Goal: Transaction & Acquisition: Purchase product/service

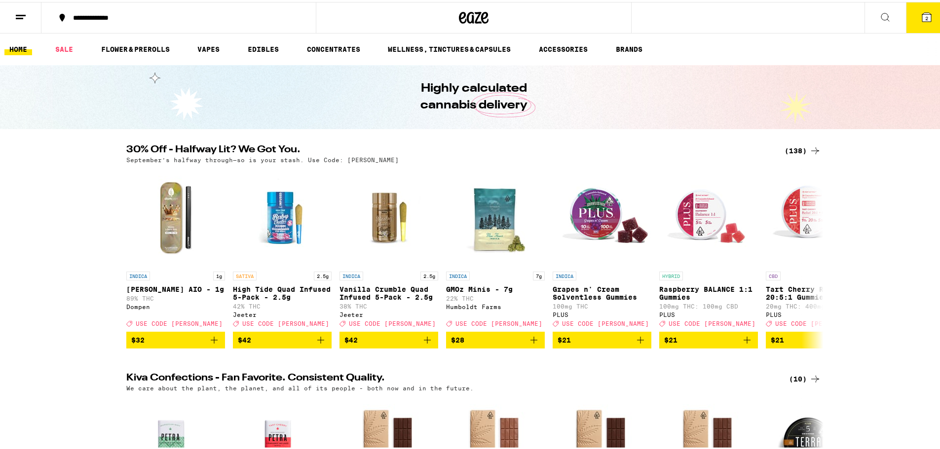
click at [800, 147] on div "(138)" at bounding box center [802, 149] width 37 height 12
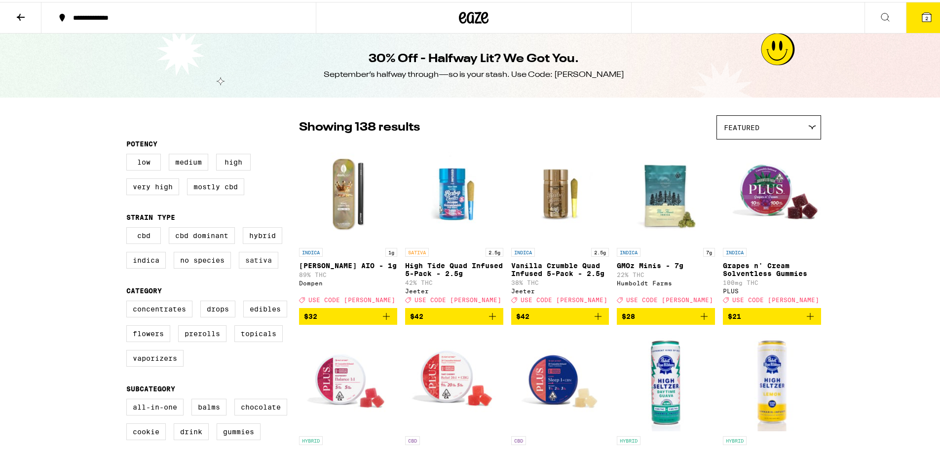
click at [250, 267] on label "Sativa" at bounding box center [258, 258] width 39 height 17
click at [129, 227] on input "Sativa" at bounding box center [128, 227] width 0 height 0
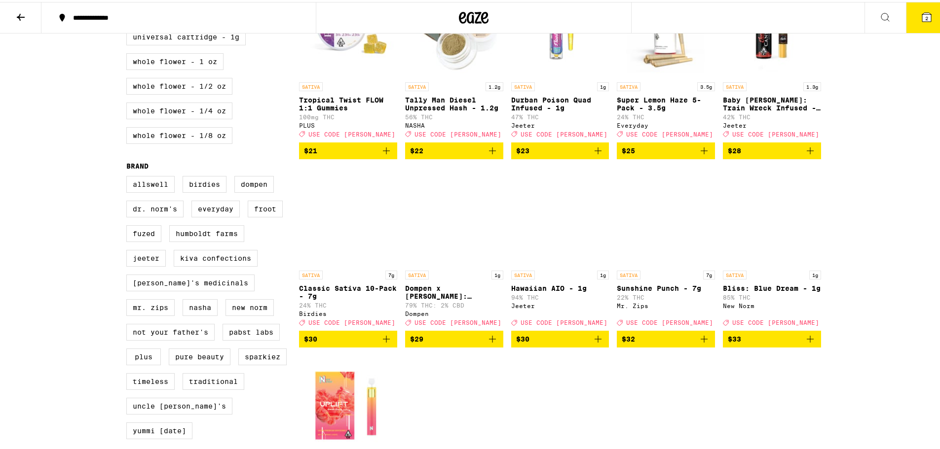
scroll to position [654, 0]
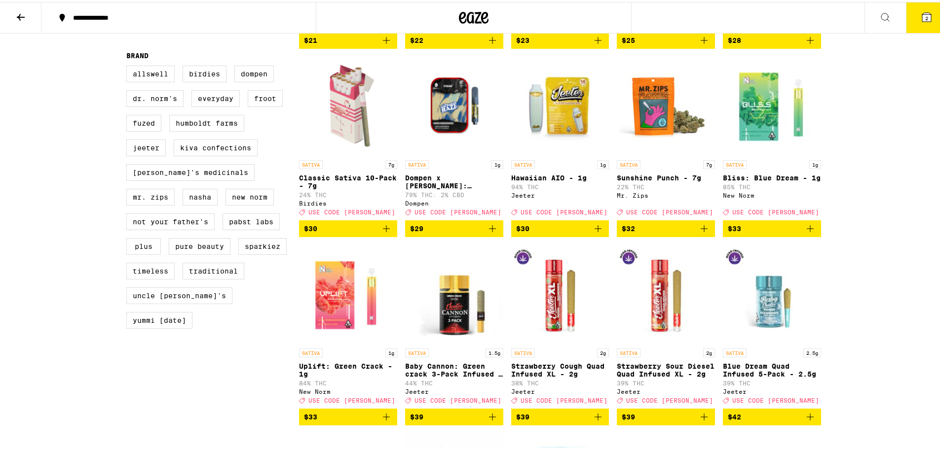
click at [704, 233] on icon "Add to bag" at bounding box center [704, 227] width 12 height 12
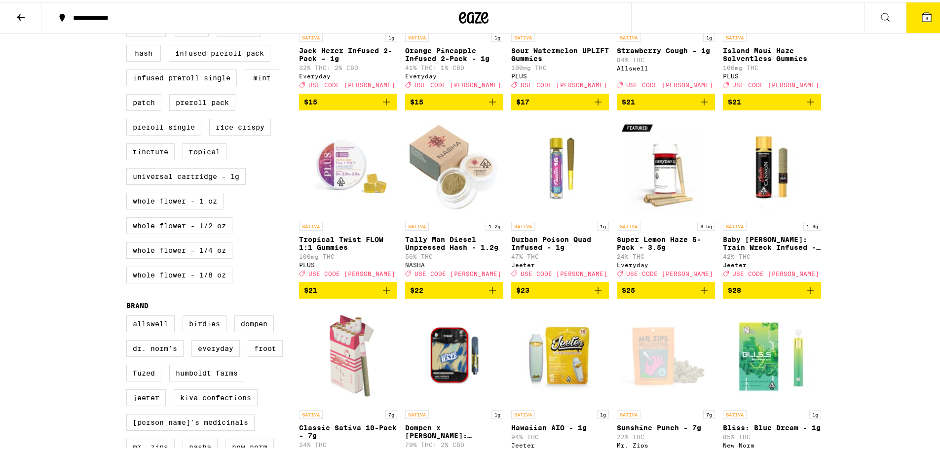
scroll to position [368, 0]
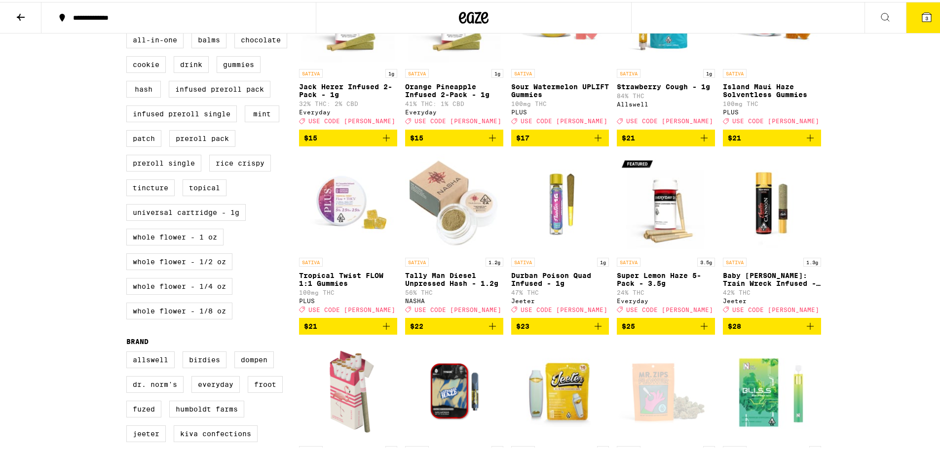
click at [933, 178] on div "**********" at bounding box center [473, 354] width 947 height 1445
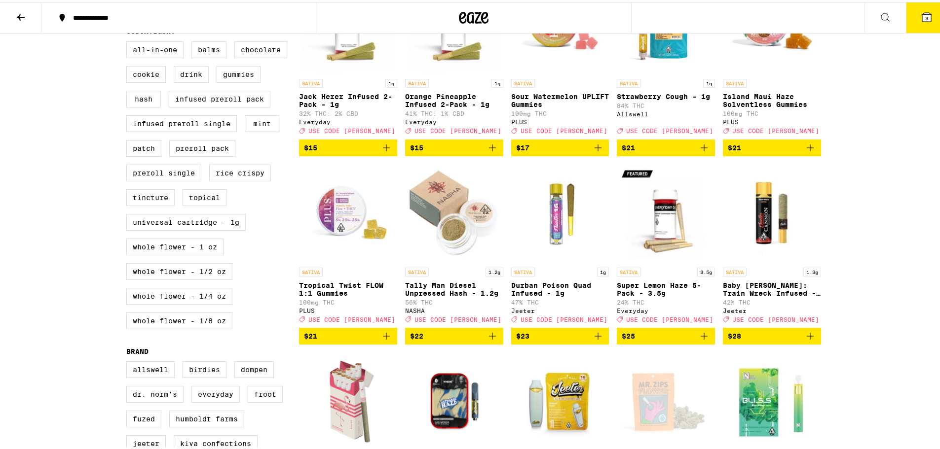
scroll to position [0, 0]
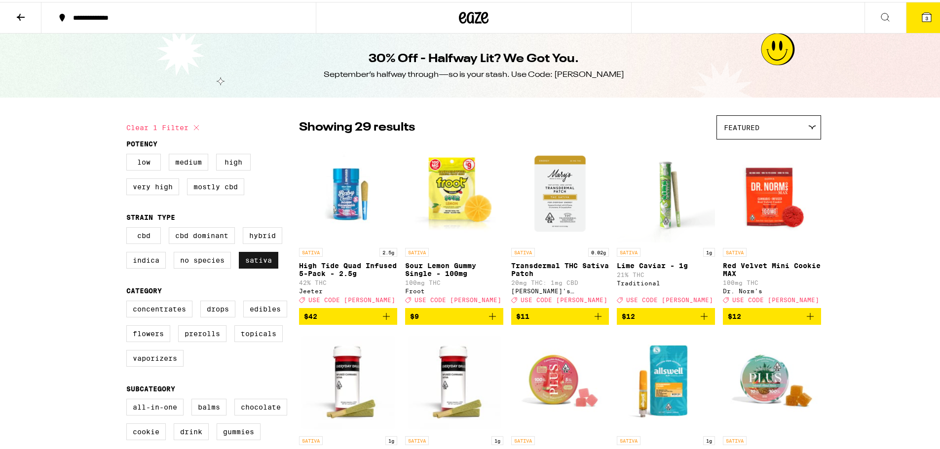
click at [251, 263] on label "Sativa" at bounding box center [258, 258] width 39 height 17
click at [129, 227] on input "Sativa" at bounding box center [128, 227] width 0 height 0
checkbox input "false"
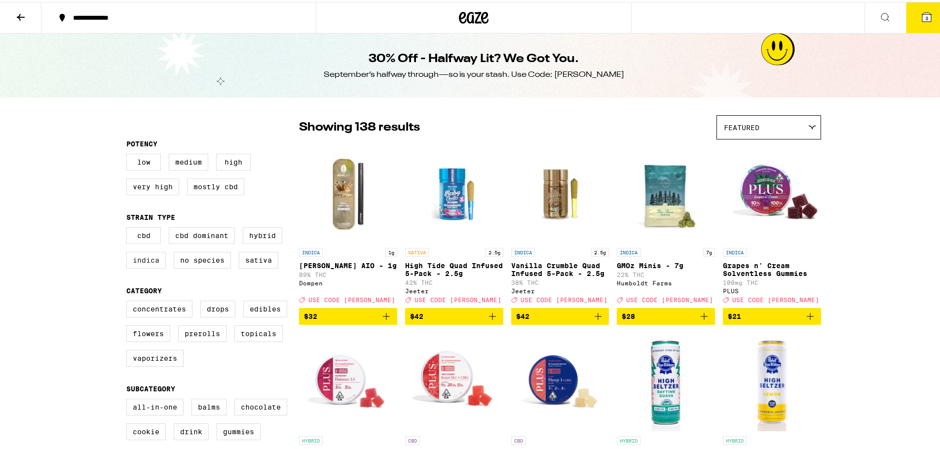
click at [133, 267] on label "Indica" at bounding box center [145, 258] width 39 height 17
click at [129, 227] on input "Indica" at bounding box center [128, 227] width 0 height 0
checkbox input "true"
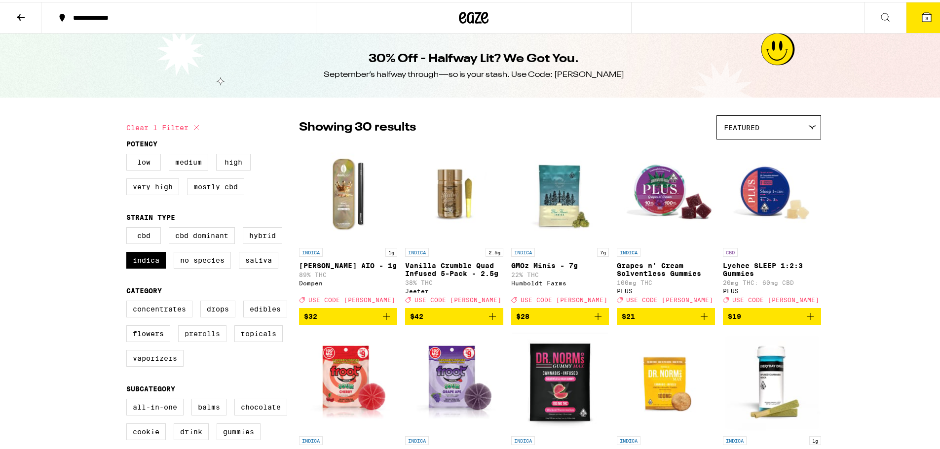
click at [189, 340] on label "Prerolls" at bounding box center [202, 332] width 48 height 17
click at [129, 301] on input "Prerolls" at bounding box center [128, 300] width 0 height 0
checkbox input "true"
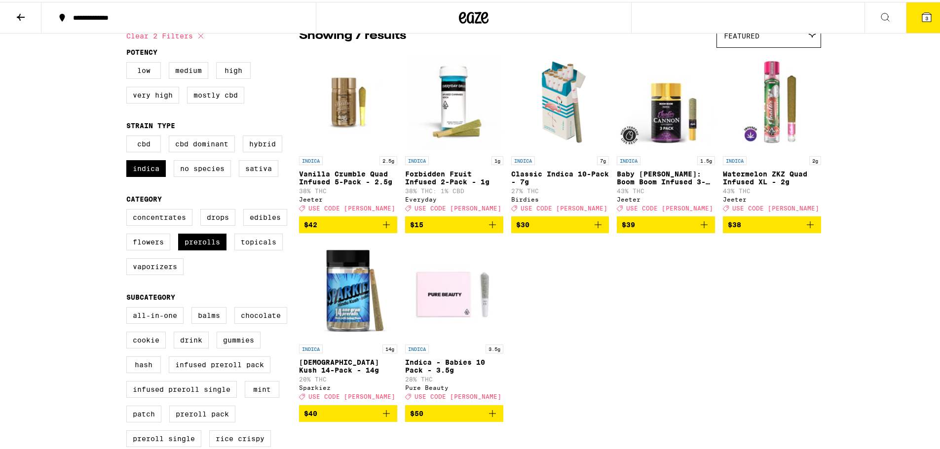
scroll to position [101, 0]
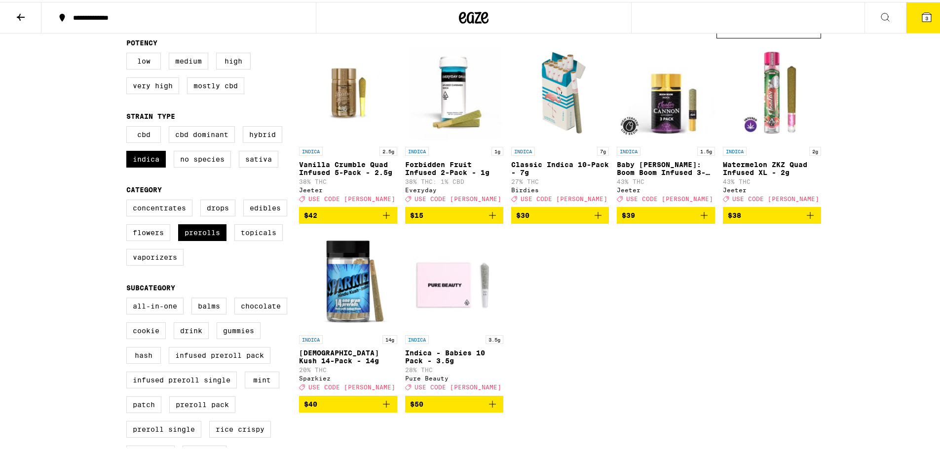
click at [374, 408] on span "$40" at bounding box center [348, 403] width 88 height 12
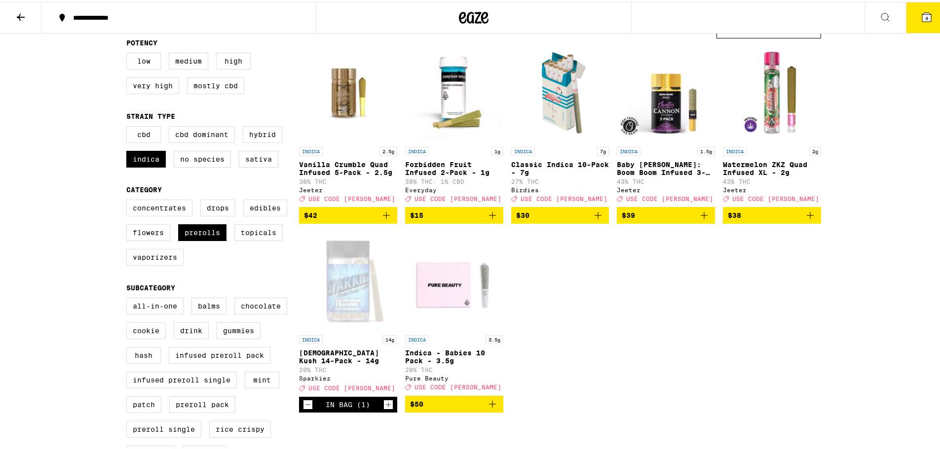
scroll to position [12, 0]
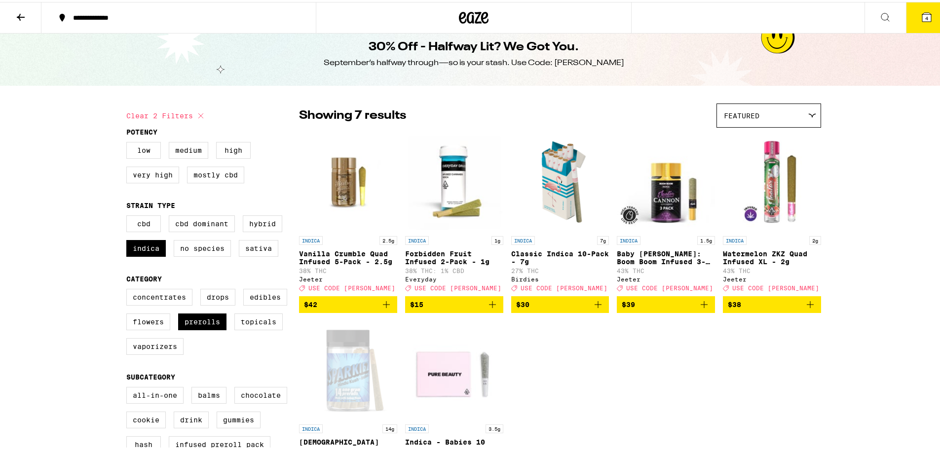
click at [925, 17] on span "4" at bounding box center [926, 16] width 3 height 6
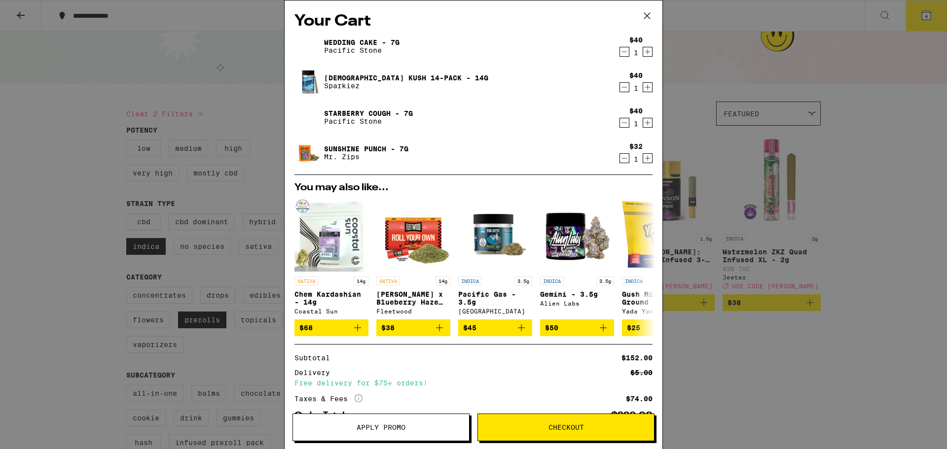
click at [620, 50] on icon "Decrement" at bounding box center [624, 52] width 9 height 12
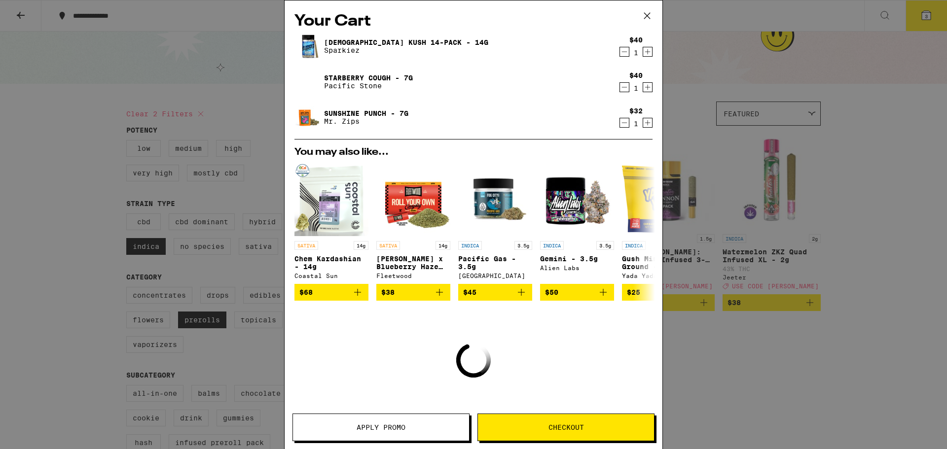
click at [622, 52] on icon "Decrement" at bounding box center [624, 52] width 5 height 0
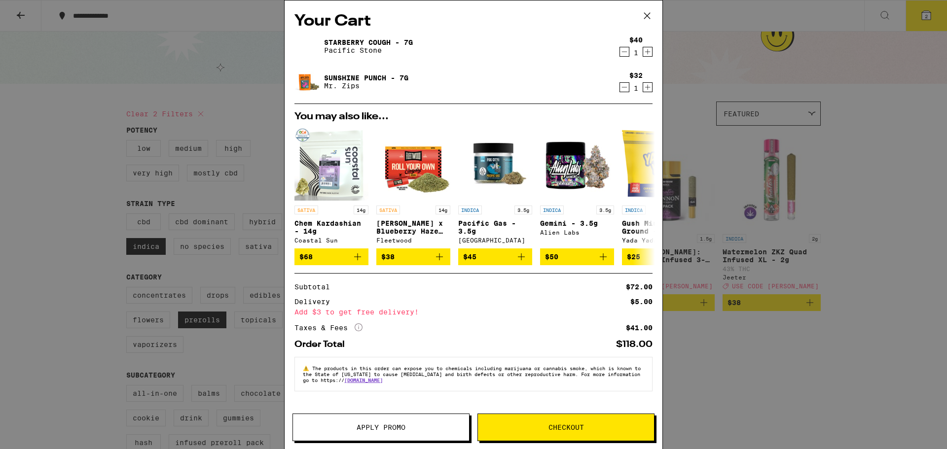
click at [354, 428] on span "Apply Promo" at bounding box center [381, 427] width 176 height 7
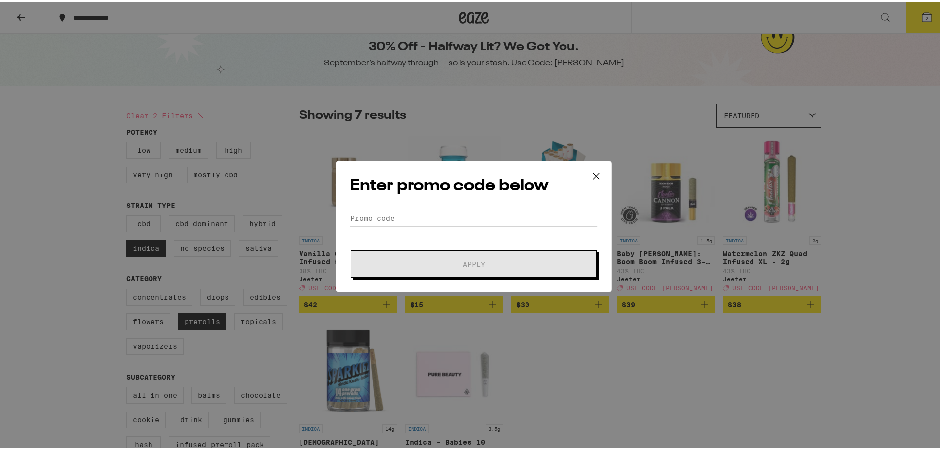
click at [366, 214] on input "Promo Code" at bounding box center [474, 216] width 248 height 15
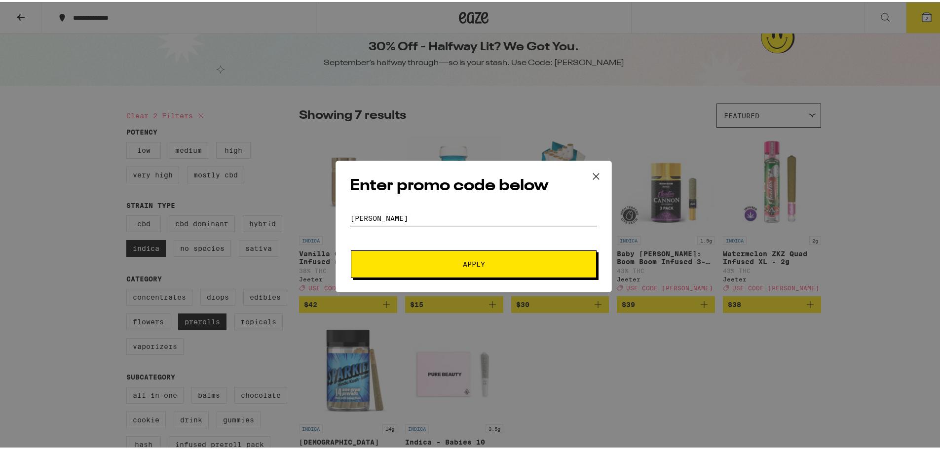
type input "[PERSON_NAME]"
click at [412, 256] on button "Apply" at bounding box center [474, 263] width 246 height 28
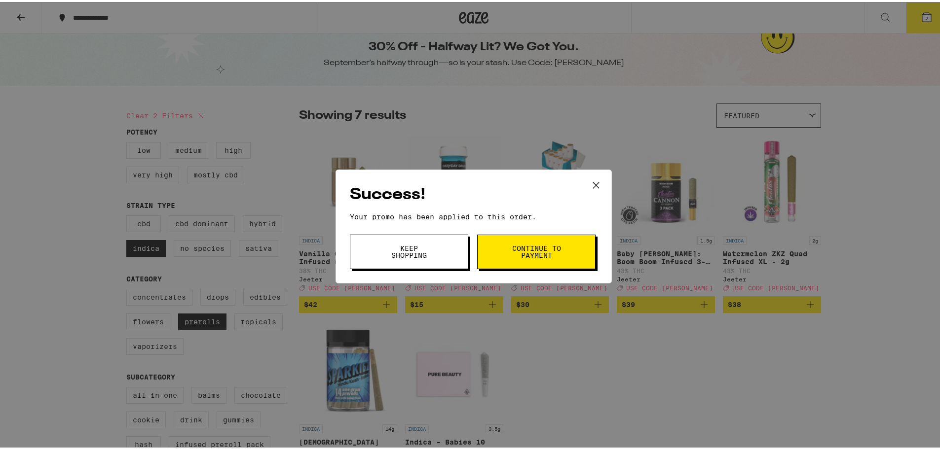
click at [554, 251] on span "Continue to payment" at bounding box center [536, 250] width 50 height 14
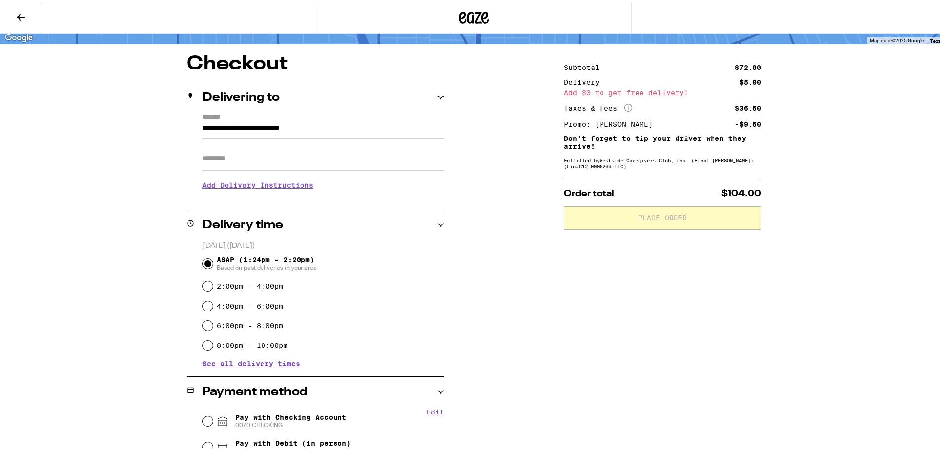
scroll to position [86, 0]
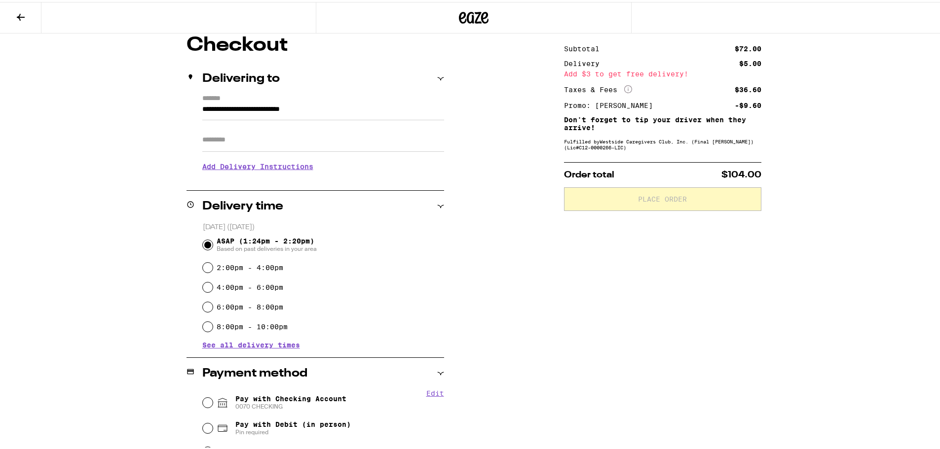
click at [564, 341] on div "Subtotal $72.00 Delivery $5.00 Add $3 to get free delivery! Taxes & Fees More I…" at bounding box center [662, 304] width 197 height 541
click at [19, 19] on icon at bounding box center [21, 15] width 12 height 12
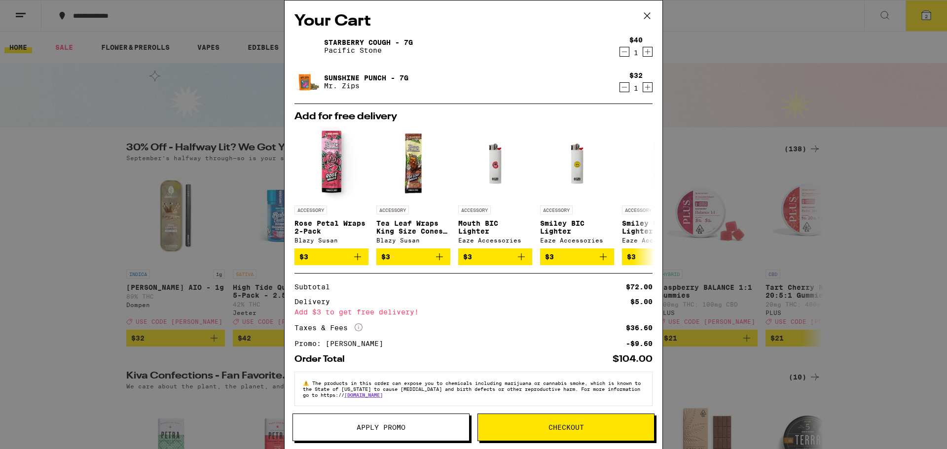
click at [630, 87] on div "1" at bounding box center [636, 88] width 13 height 8
click at [620, 86] on icon "Decrement" at bounding box center [624, 87] width 9 height 12
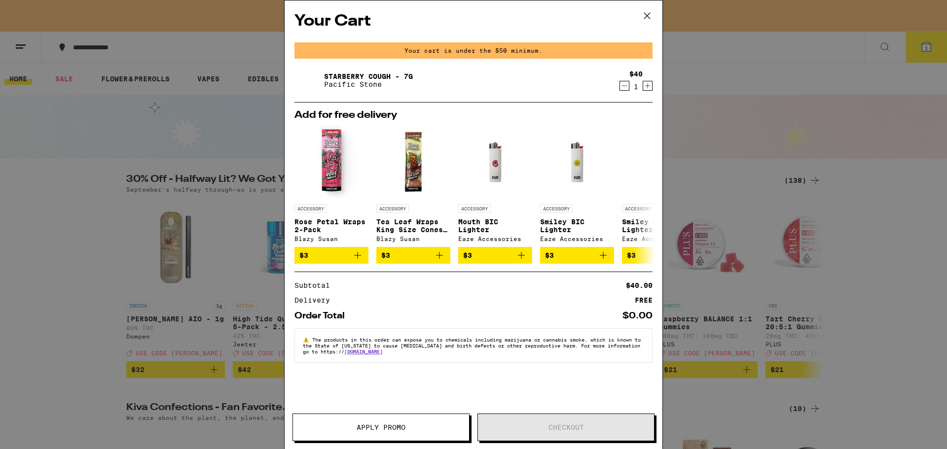
click at [626, 91] on icon "Decrement" at bounding box center [624, 86] width 9 height 12
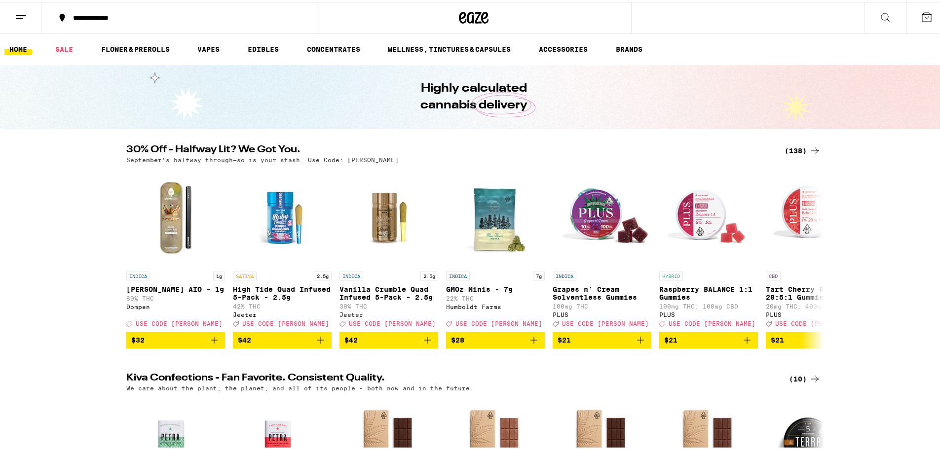
drag, startPoint x: 616, startPoint y: 206, endPoint x: 604, endPoint y: 207, distance: 11.9
click at [616, 206] on img "Open page for Grapes n' Cream Solventless Gummies from PLUS" at bounding box center [602, 215] width 99 height 99
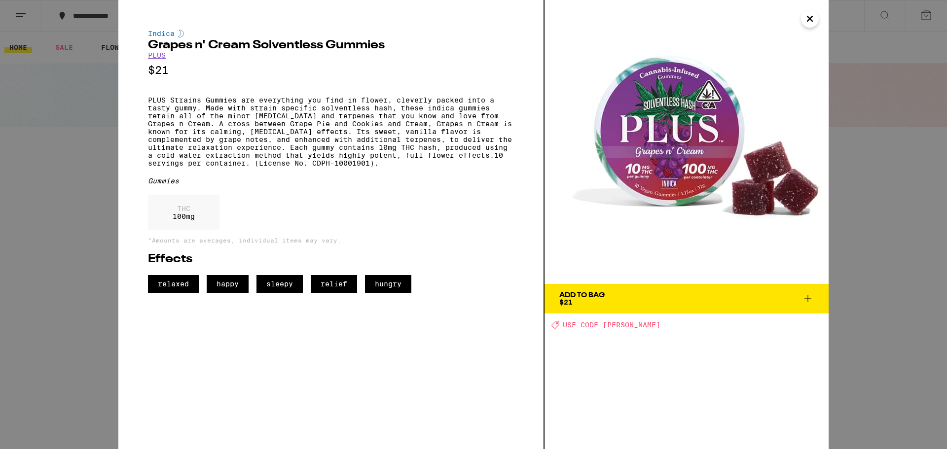
click at [809, 19] on icon "Close" at bounding box center [810, 18] width 12 height 15
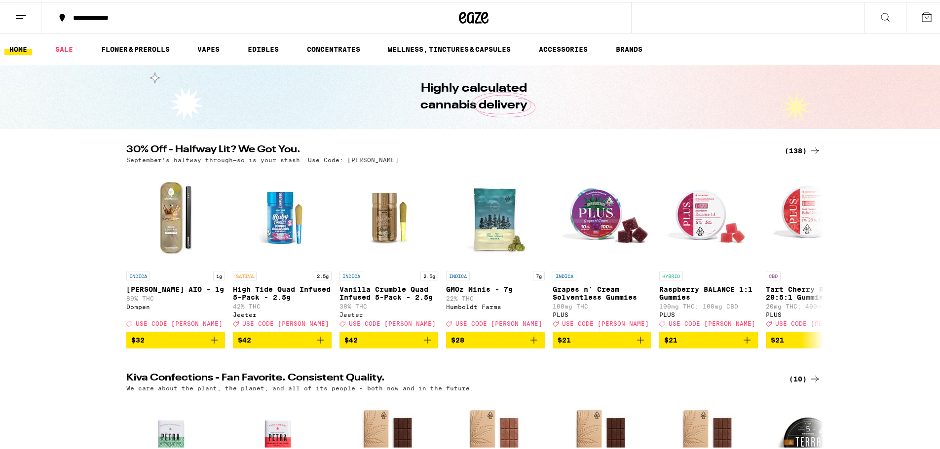
click at [794, 152] on div "(138)" at bounding box center [802, 149] width 37 height 12
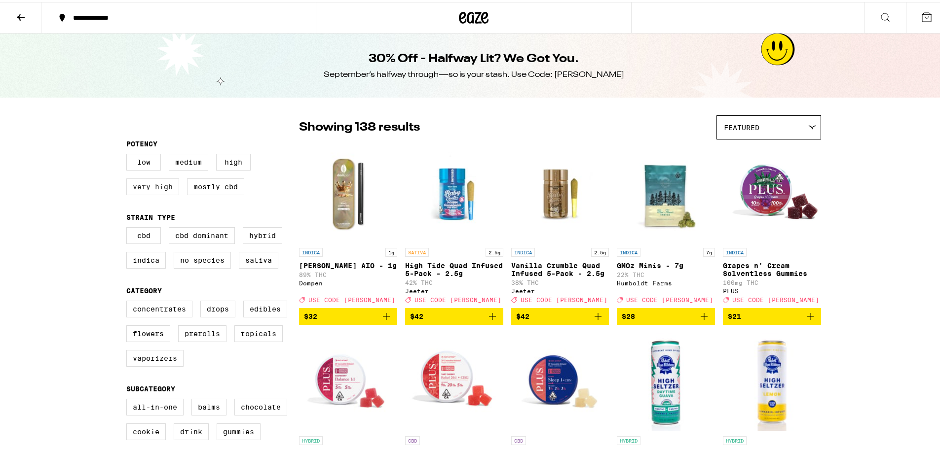
click at [147, 190] on label "Very High" at bounding box center [152, 185] width 53 height 17
click at [129, 154] on input "Very High" at bounding box center [128, 153] width 0 height 0
checkbox input "true"
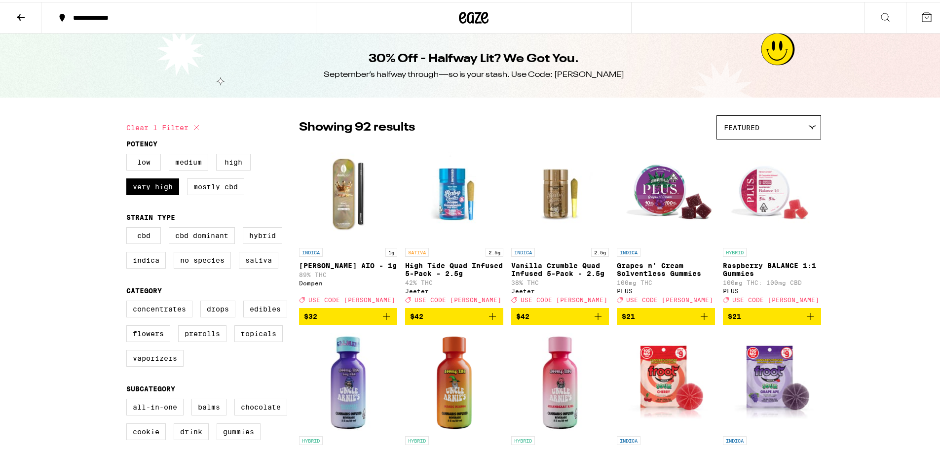
click at [249, 261] on label "Sativa" at bounding box center [258, 258] width 39 height 17
click at [256, 261] on label "Sativa" at bounding box center [258, 258] width 39 height 17
click at [129, 227] on input "Sativa" at bounding box center [128, 227] width 0 height 0
checkbox input "true"
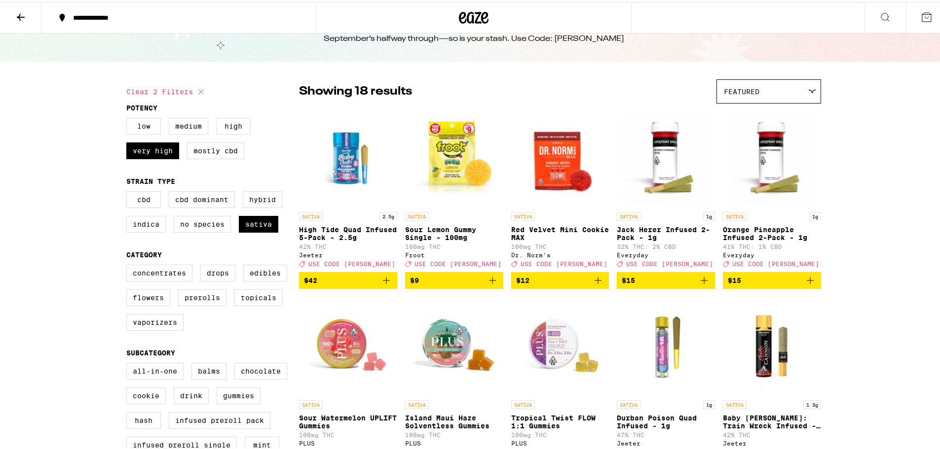
scroll to position [52, 0]
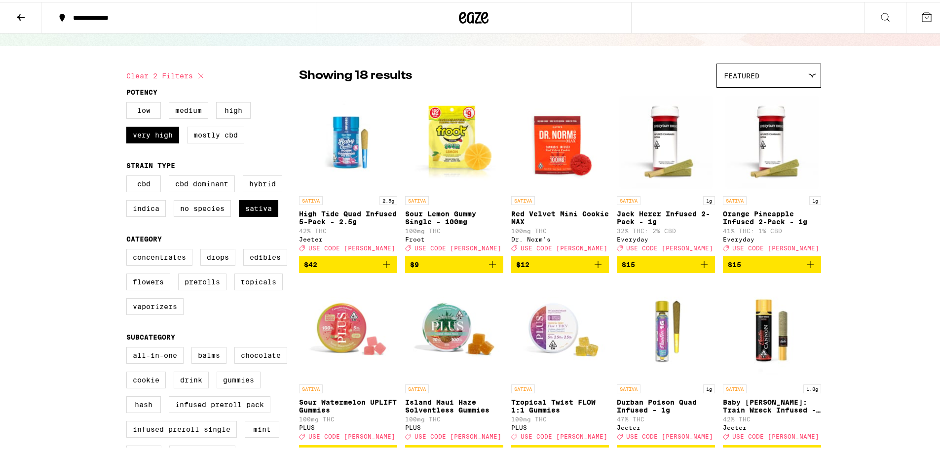
click at [224, 97] on fieldset "Potency Low Medium High Very High Mostly CBD" at bounding box center [212, 117] width 173 height 63
click at [235, 108] on label "High" at bounding box center [233, 108] width 35 height 17
click at [129, 102] on input "High" at bounding box center [128, 102] width 0 height 0
checkbox input "true"
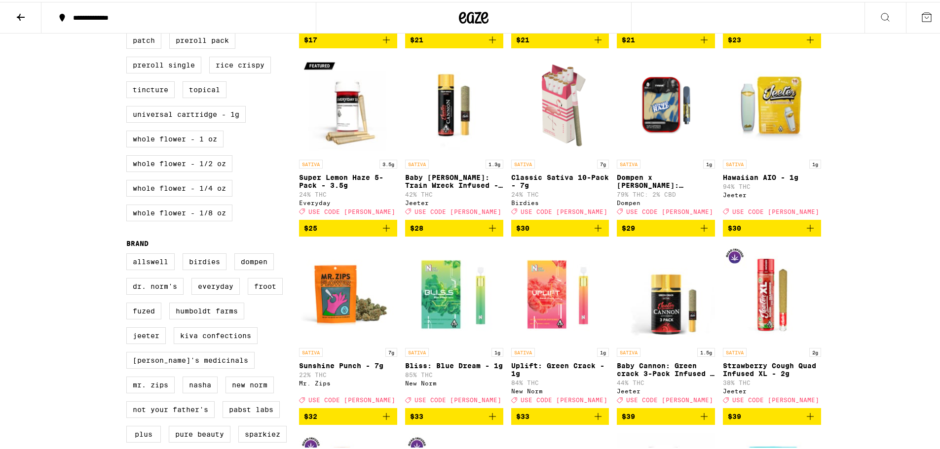
scroll to position [630, 0]
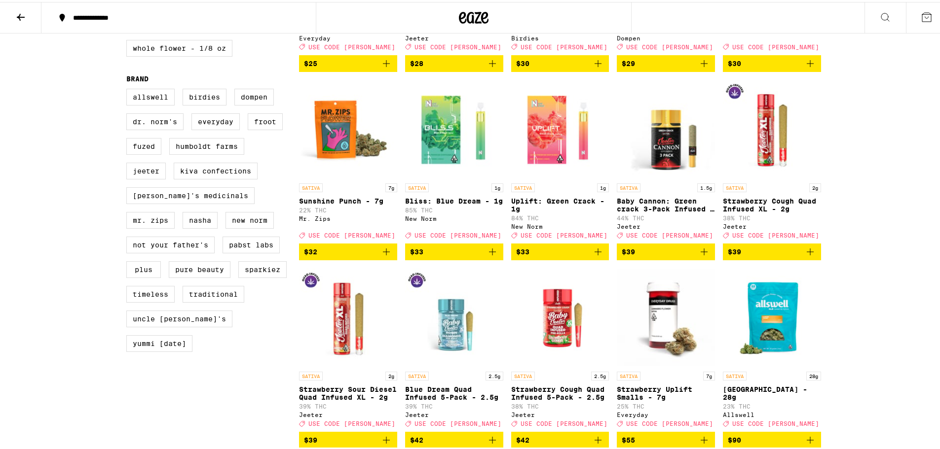
click at [383, 256] on icon "Add to bag" at bounding box center [386, 250] width 12 height 12
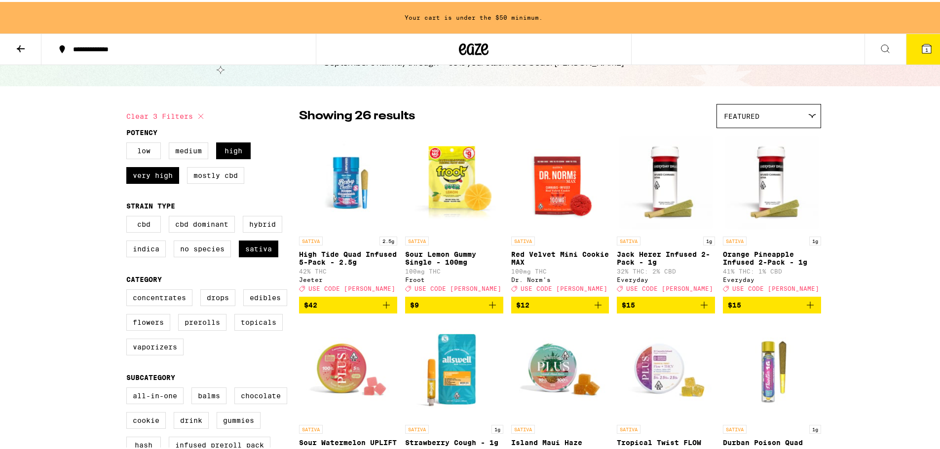
scroll to position [0, 0]
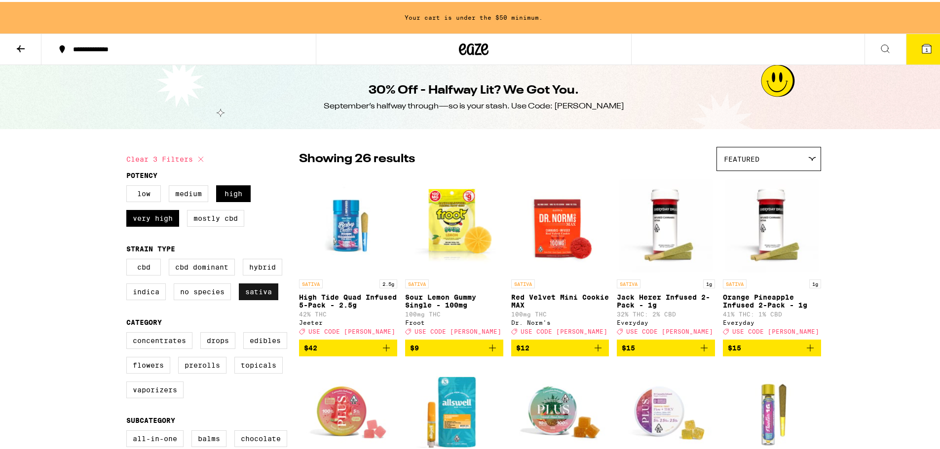
click at [249, 298] on label "Sativa" at bounding box center [258, 290] width 39 height 17
click at [129, 259] on input "Sativa" at bounding box center [128, 259] width 0 height 0
checkbox input "false"
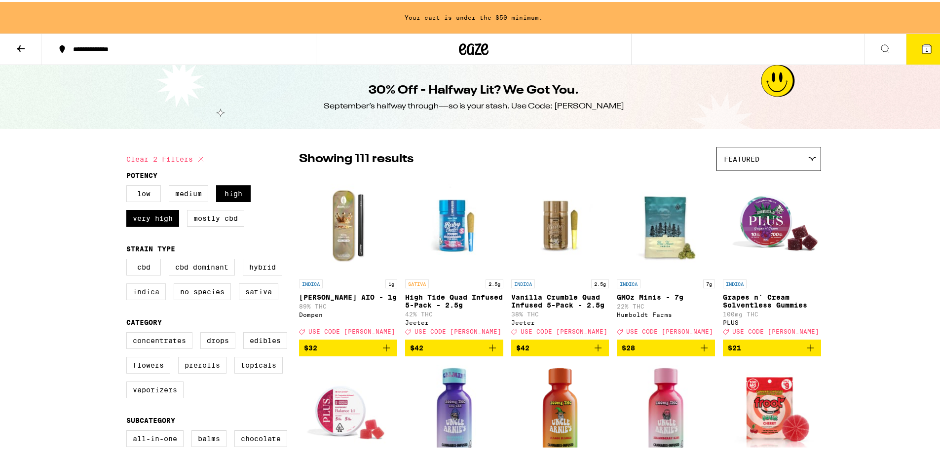
click at [126, 290] on label "Indica" at bounding box center [145, 290] width 39 height 17
click at [128, 259] on input "Indica" at bounding box center [128, 259] width 0 height 0
checkbox input "true"
click at [148, 304] on div "CBD CBD Dominant Hybrid Indica No Species Sativa" at bounding box center [212, 281] width 173 height 49
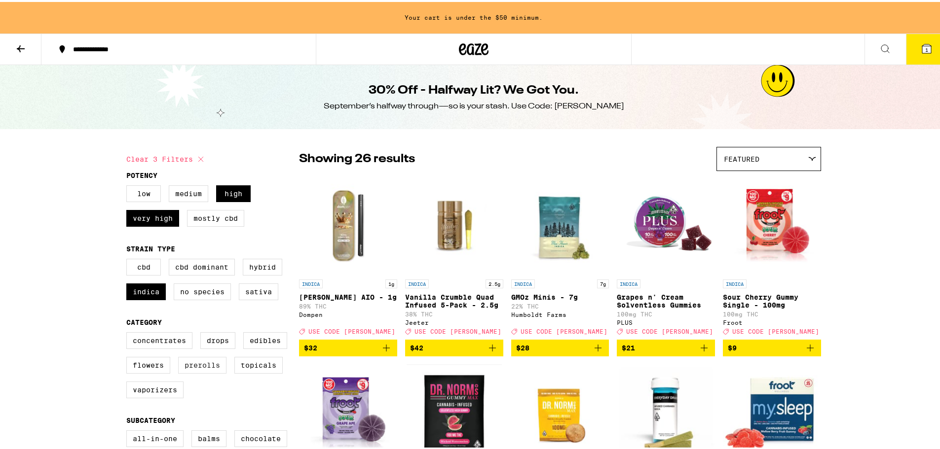
click at [189, 372] on label "Prerolls" at bounding box center [202, 363] width 48 height 17
click at [129, 333] on input "Prerolls" at bounding box center [128, 332] width 0 height 0
checkbox input "true"
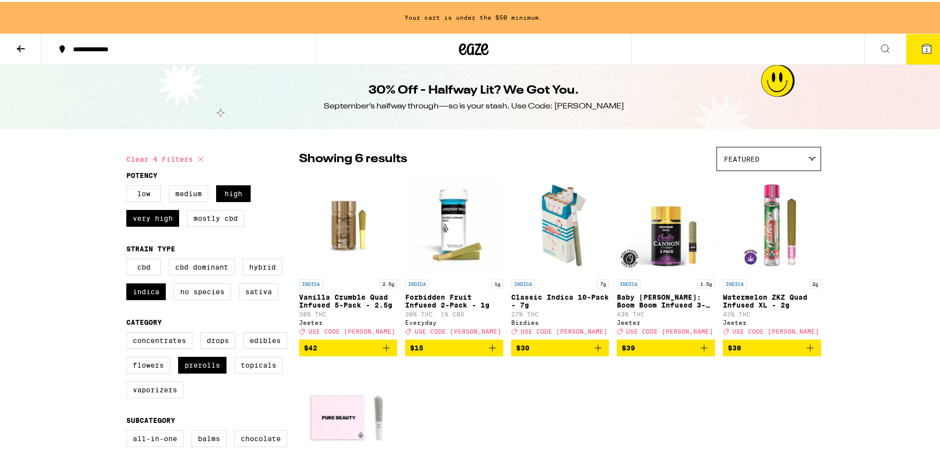
click at [593, 352] on icon "Add to bag" at bounding box center [598, 346] width 12 height 12
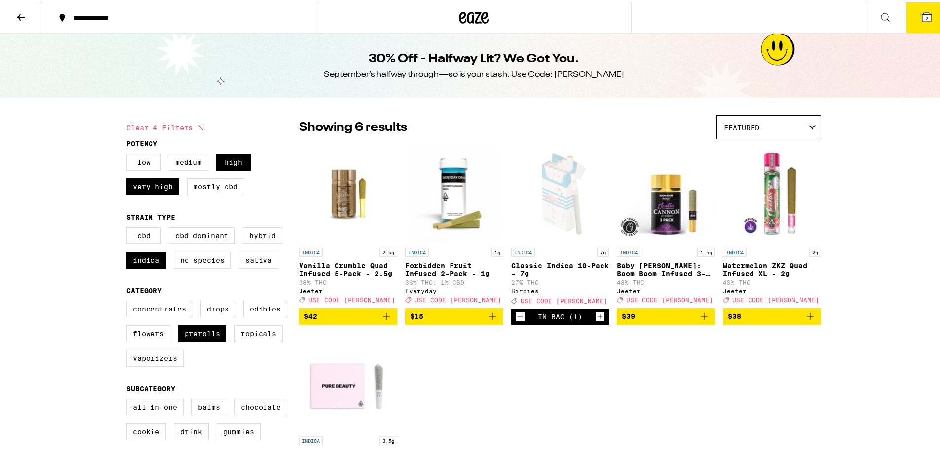
click at [911, 22] on button "2" at bounding box center [926, 15] width 41 height 31
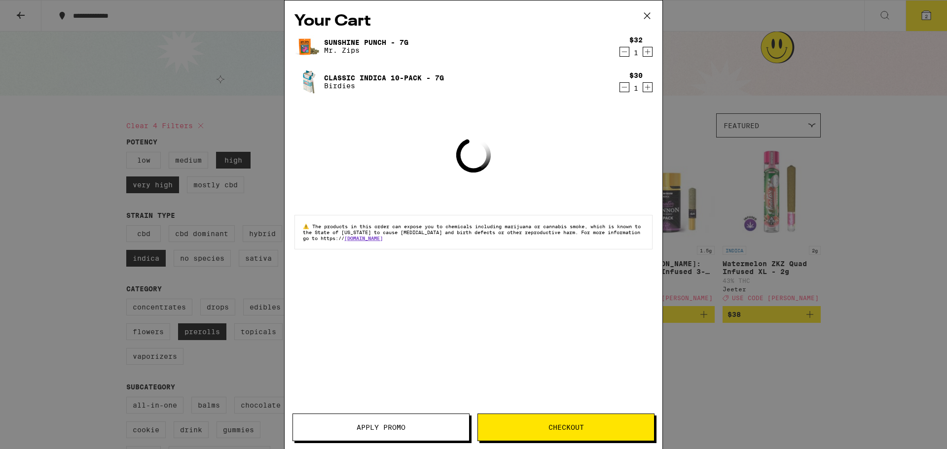
click at [376, 419] on button "Apply Promo" at bounding box center [381, 428] width 177 height 28
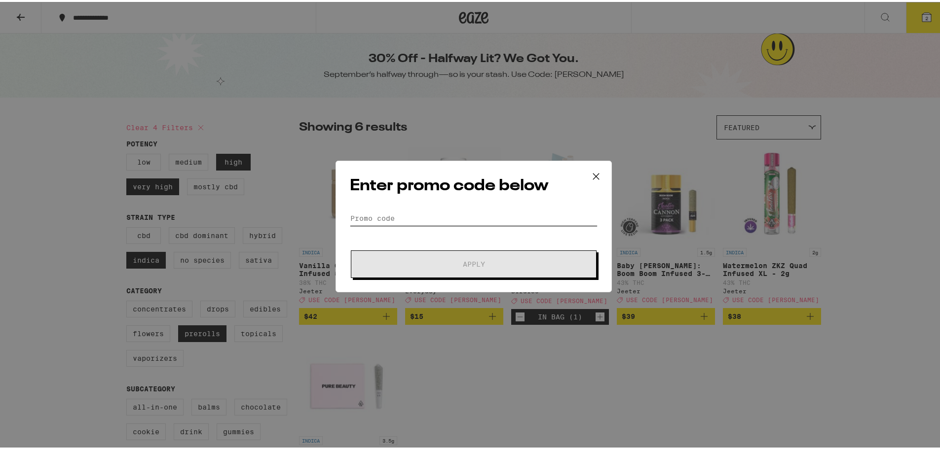
click at [365, 215] on input "Promo Code" at bounding box center [474, 216] width 248 height 15
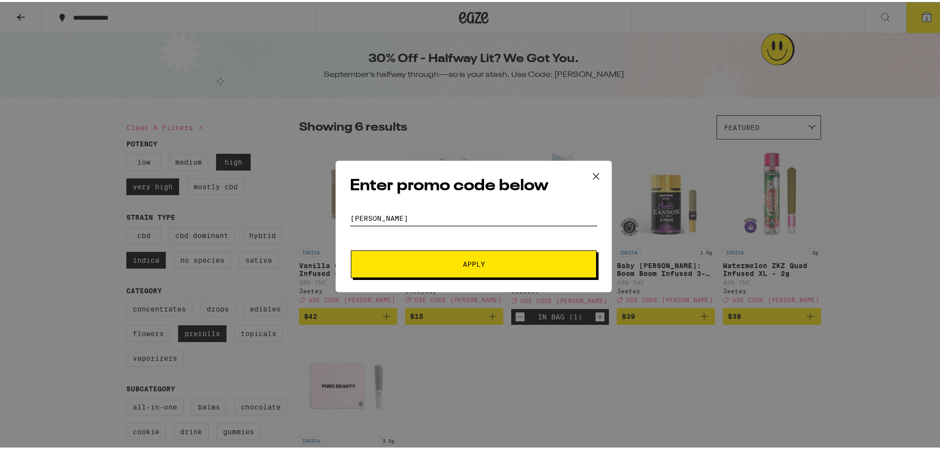
type input "[PERSON_NAME]"
click at [493, 259] on button "Apply" at bounding box center [474, 263] width 246 height 28
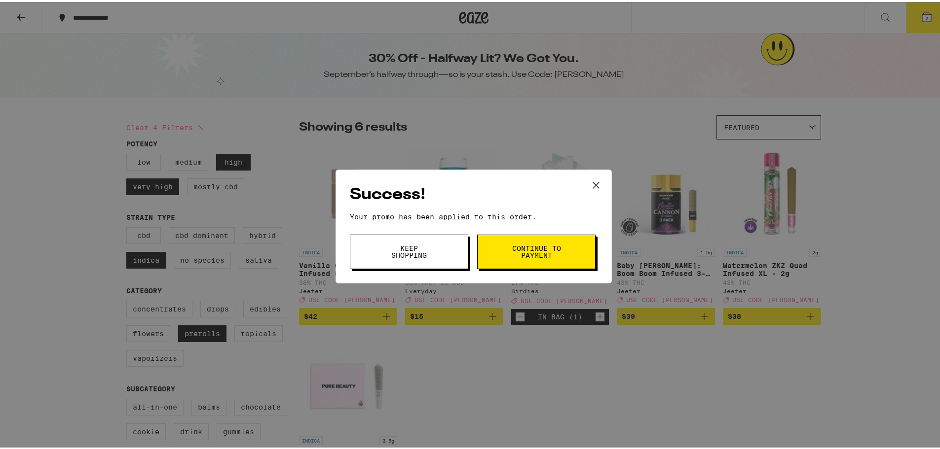
click at [534, 260] on button "Continue to payment" at bounding box center [536, 250] width 118 height 35
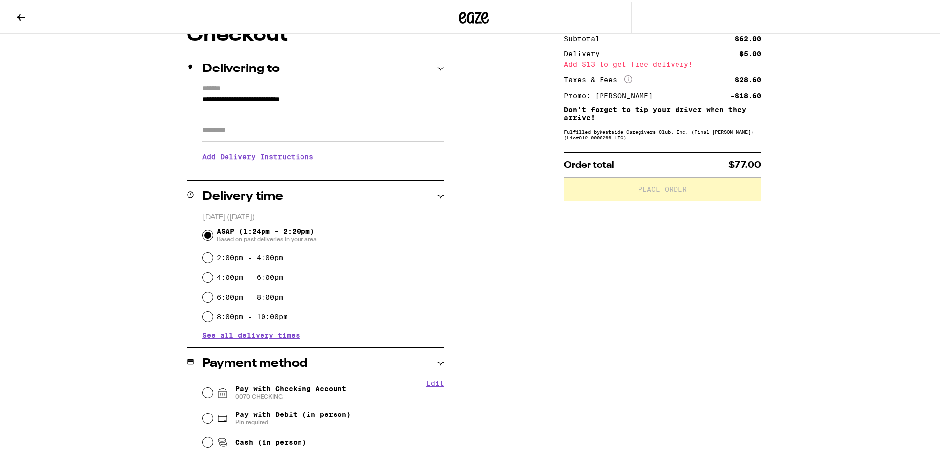
scroll to position [137, 0]
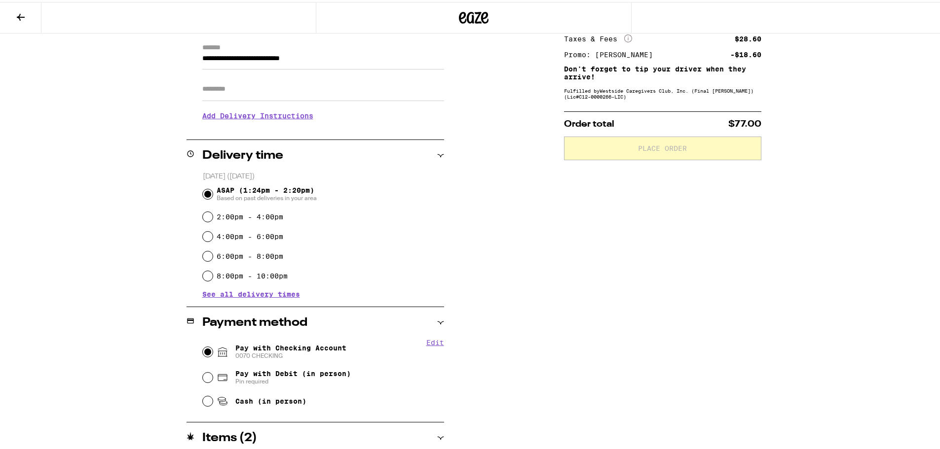
click at [206, 351] on input "Pay with Checking Account 0070 CHECKING" at bounding box center [208, 350] width 10 height 10
radio input "true"
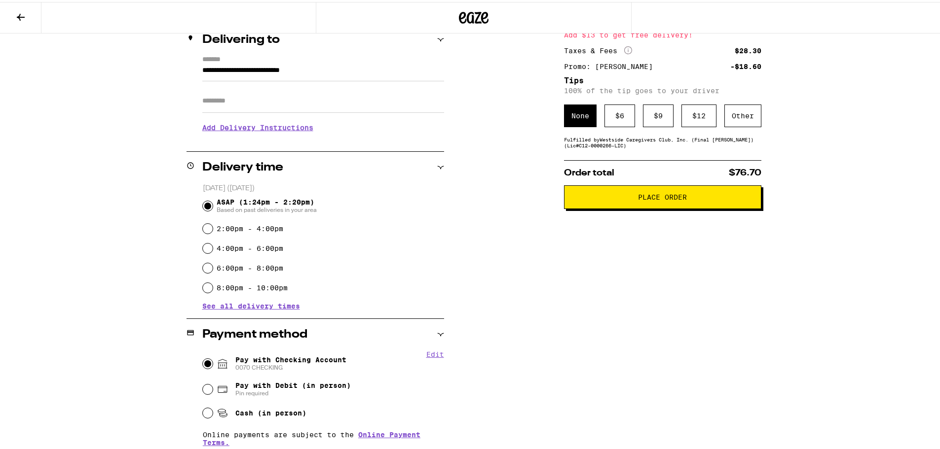
scroll to position [29, 0]
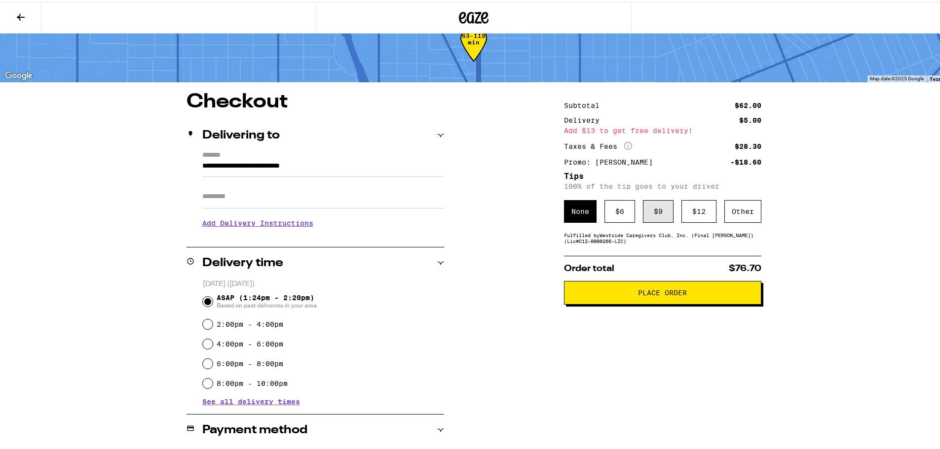
click at [649, 209] on div "$ 9" at bounding box center [658, 209] width 31 height 23
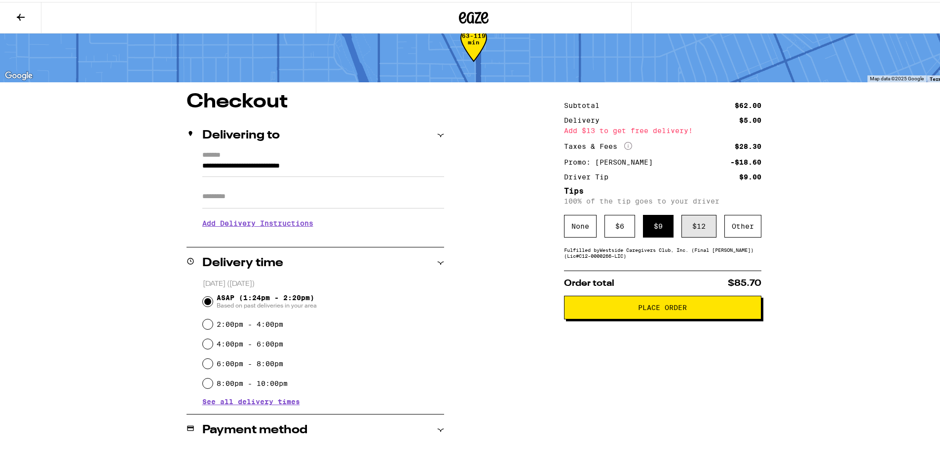
click at [688, 222] on div "$ 12" at bounding box center [698, 224] width 35 height 23
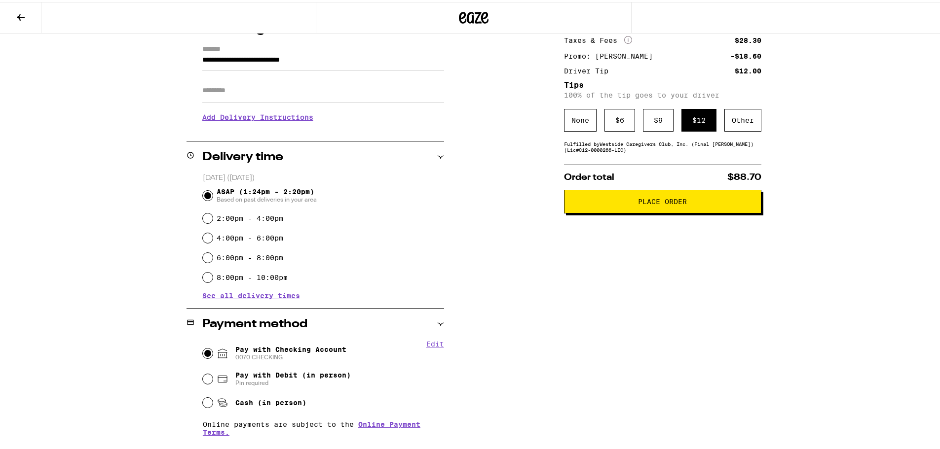
scroll to position [243, 0]
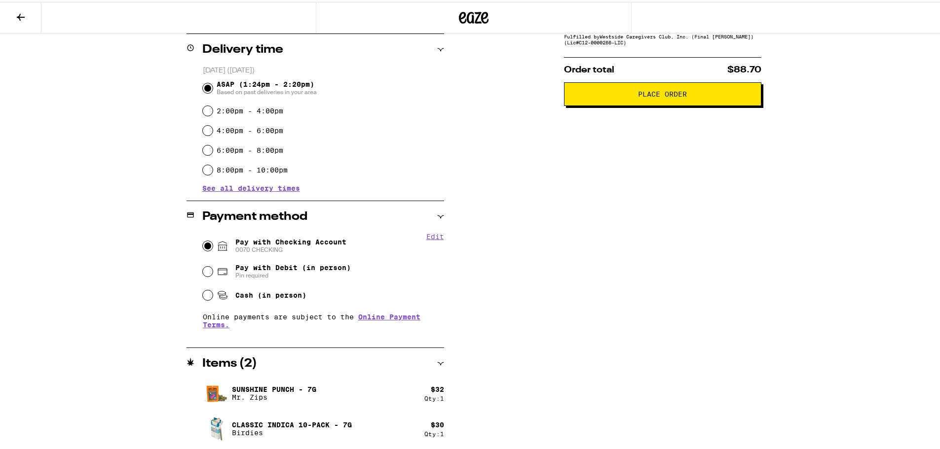
click at [621, 102] on button "Place Order" at bounding box center [662, 92] width 197 height 24
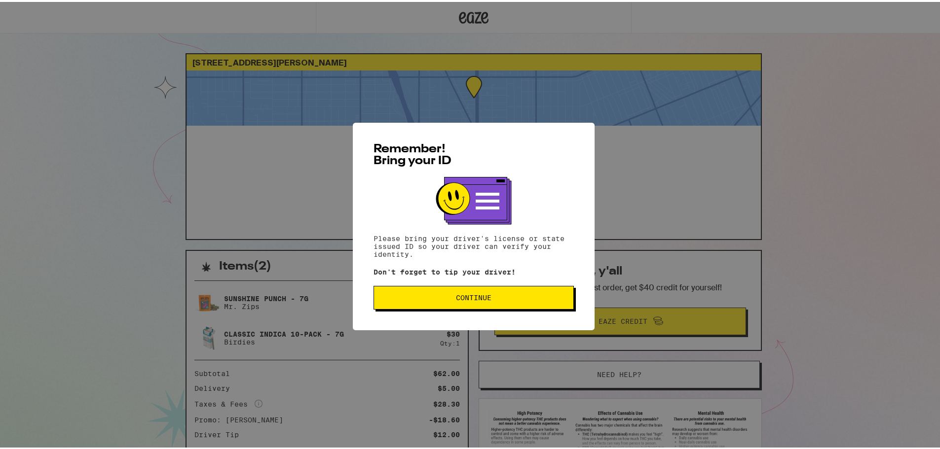
click at [492, 302] on button "Continue" at bounding box center [473, 296] width 200 height 24
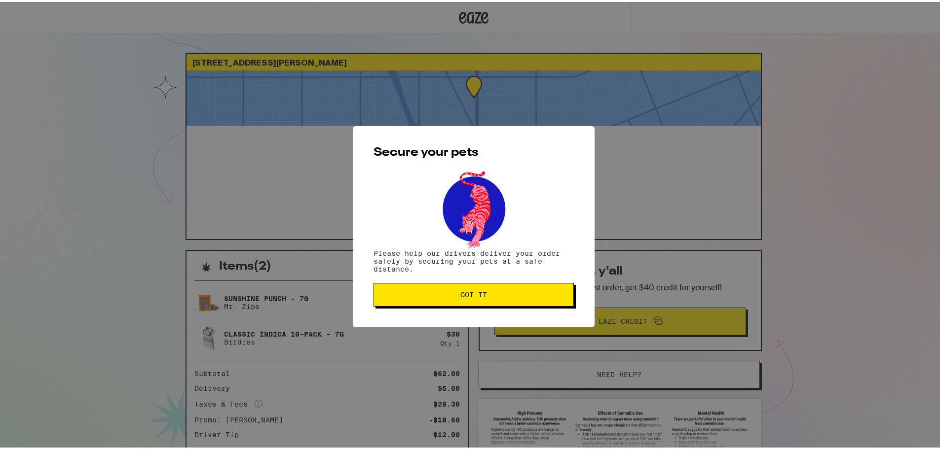
click at [442, 283] on button "Got it" at bounding box center [473, 293] width 200 height 24
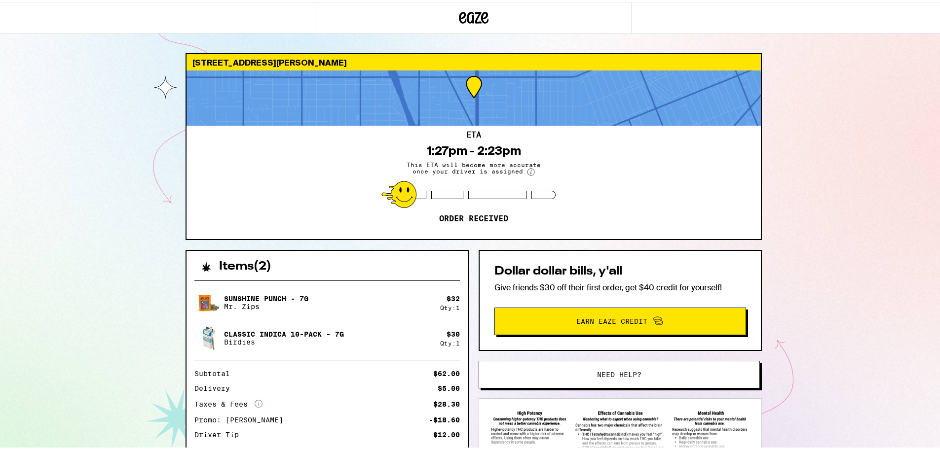
click at [383, 232] on div "ETA 1:27pm - 2:23pm This ETA will become more accurate once your driver is assi…" at bounding box center [473, 180] width 574 height 113
click at [820, 254] on div "[STREET_ADDRESS][PERSON_NAME] 1:27pm - 2:23pm This ETA will become more accurat…" at bounding box center [473, 269] width 947 height 538
